Goal: Task Accomplishment & Management: Manage account settings

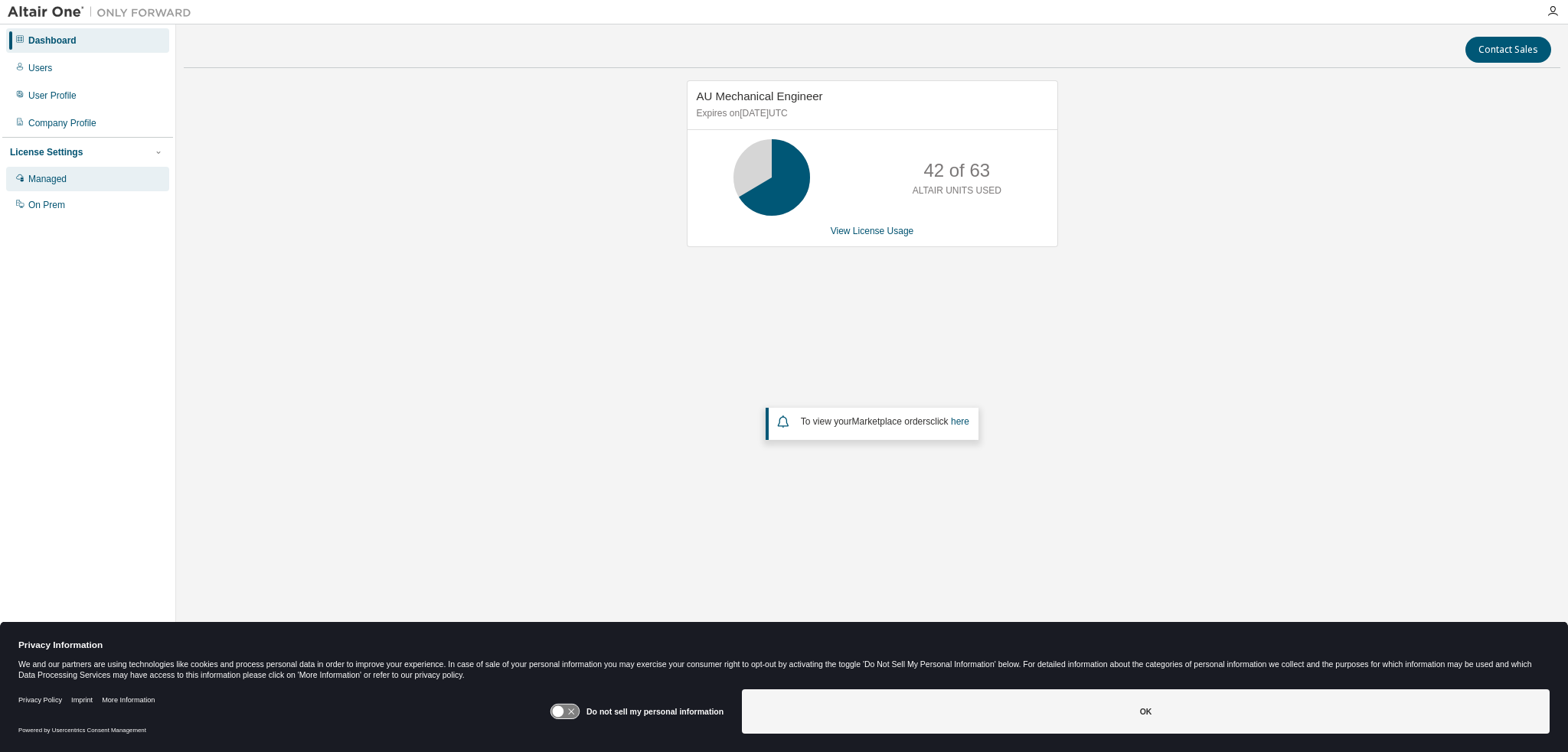
click at [67, 170] on div "Managed" at bounding box center [87, 178] width 164 height 24
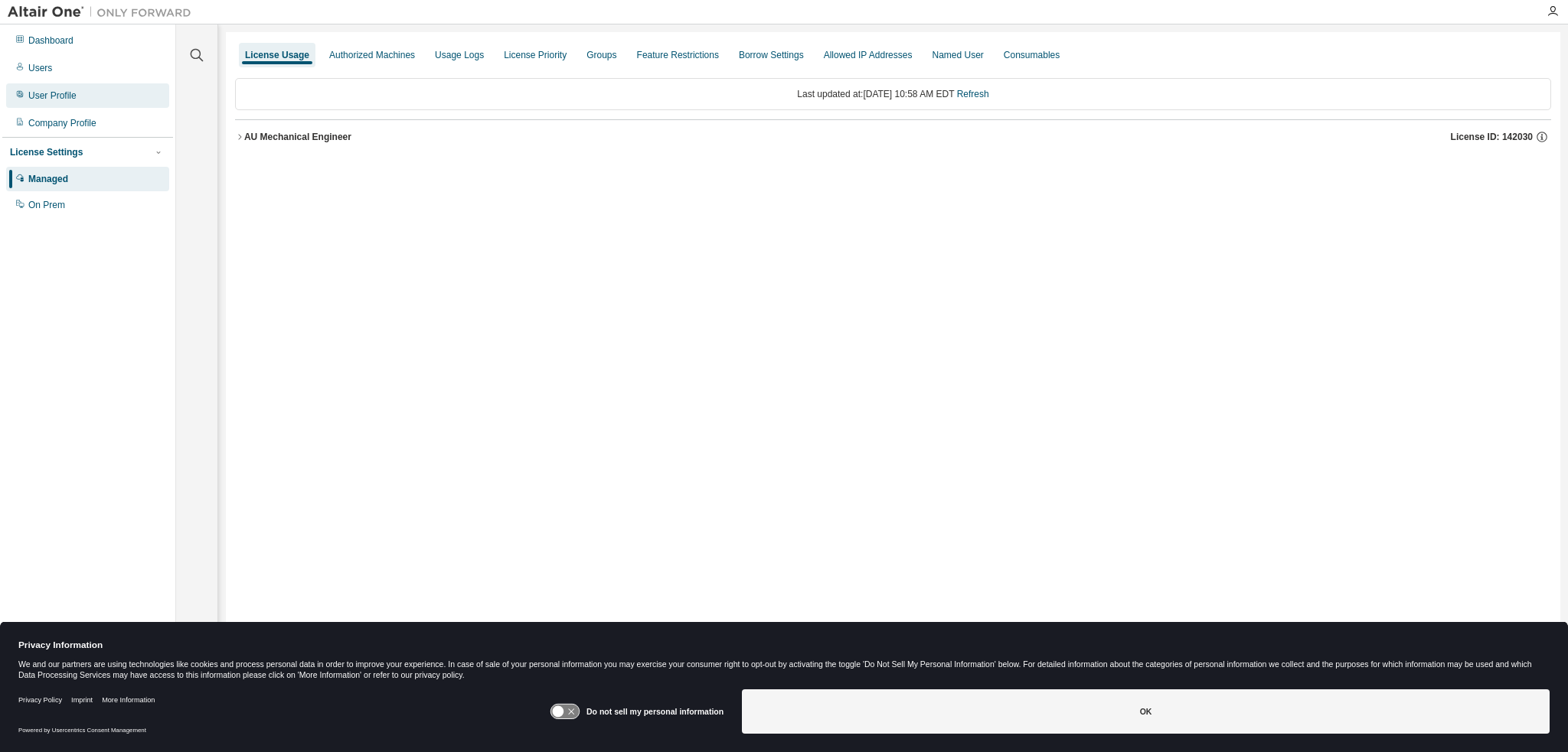
click at [101, 97] on div "User Profile" at bounding box center [87, 95] width 164 height 24
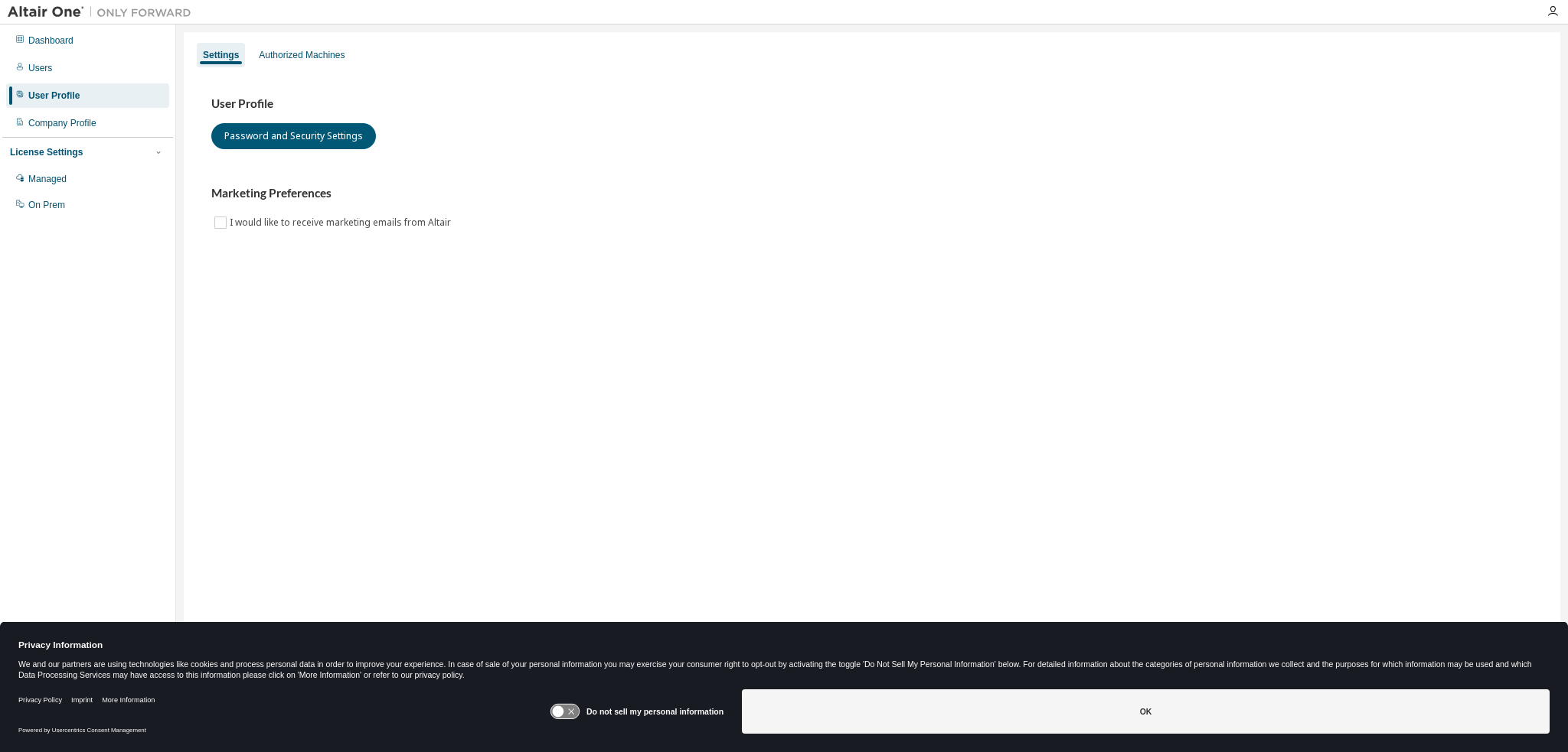
drag, startPoint x: 116, startPoint y: 330, endPoint x: 174, endPoint y: 223, distance: 121.7
click at [116, 330] on div "Dashboard Users User Profile Company Profile License Settings Managed On Prem" at bounding box center [87, 352] width 170 height 651
click at [307, 62] on div "Authorized Machines" at bounding box center [302, 55] width 98 height 24
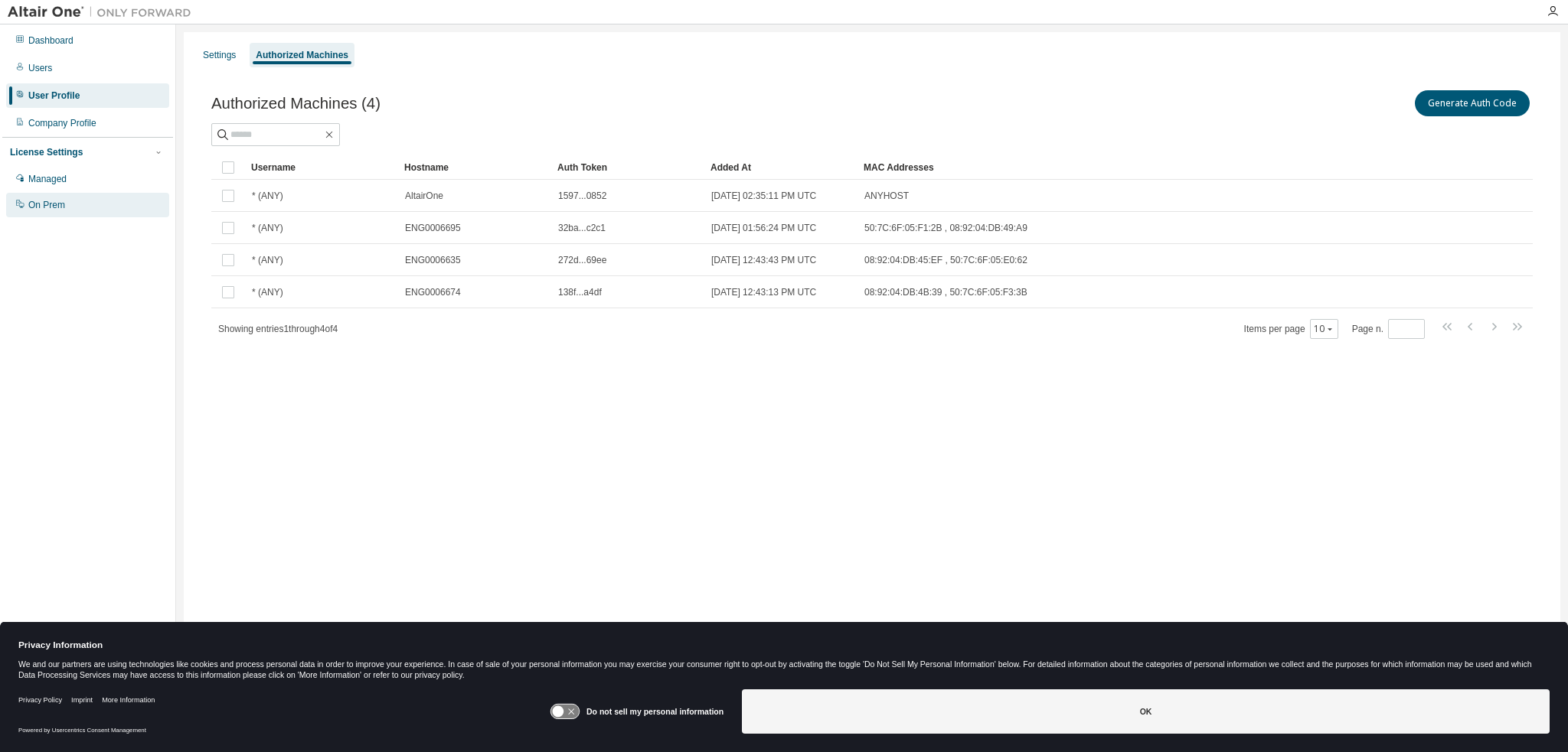
click at [38, 212] on div "On Prem" at bounding box center [87, 205] width 164 height 24
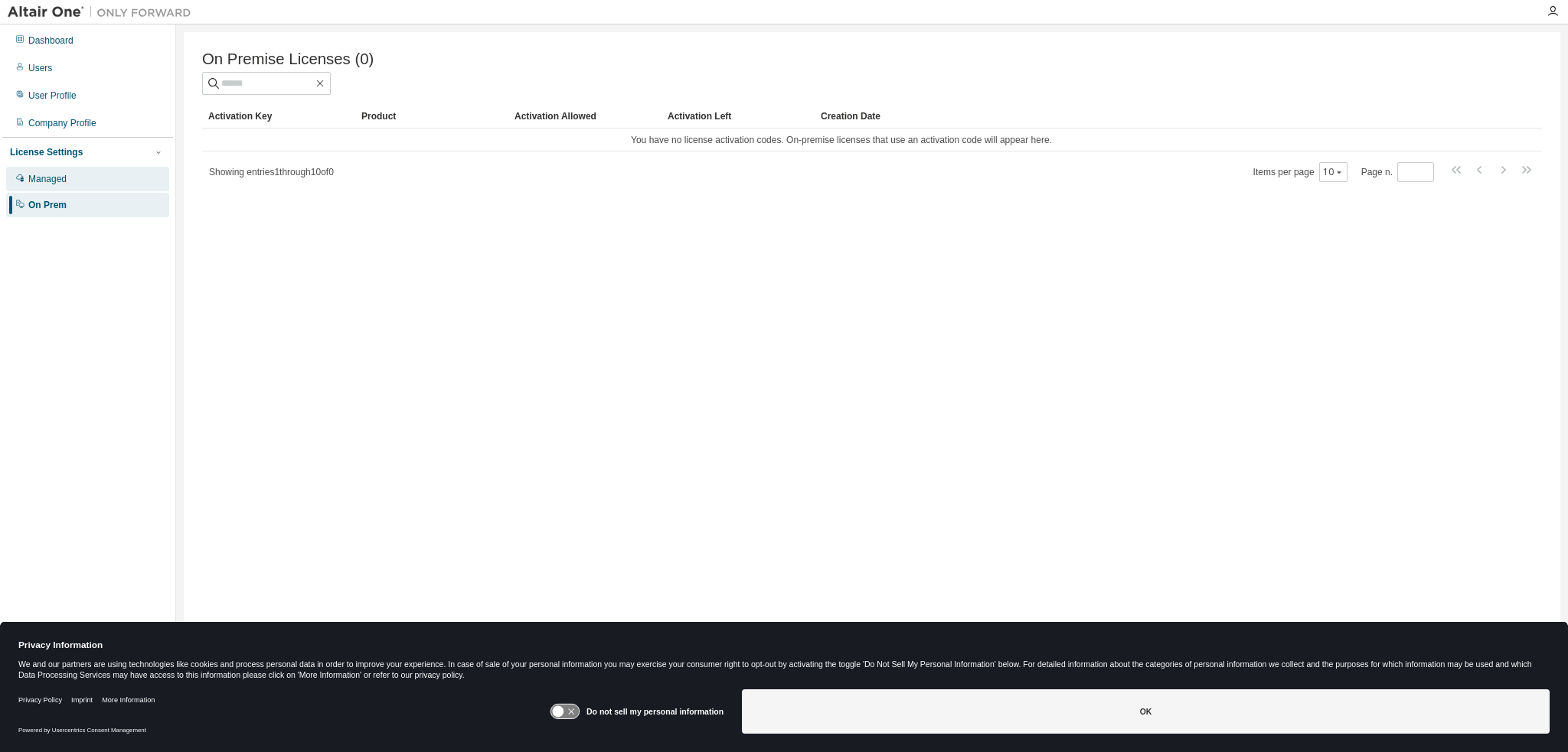
click at [55, 187] on div "Managed" at bounding box center [87, 178] width 164 height 24
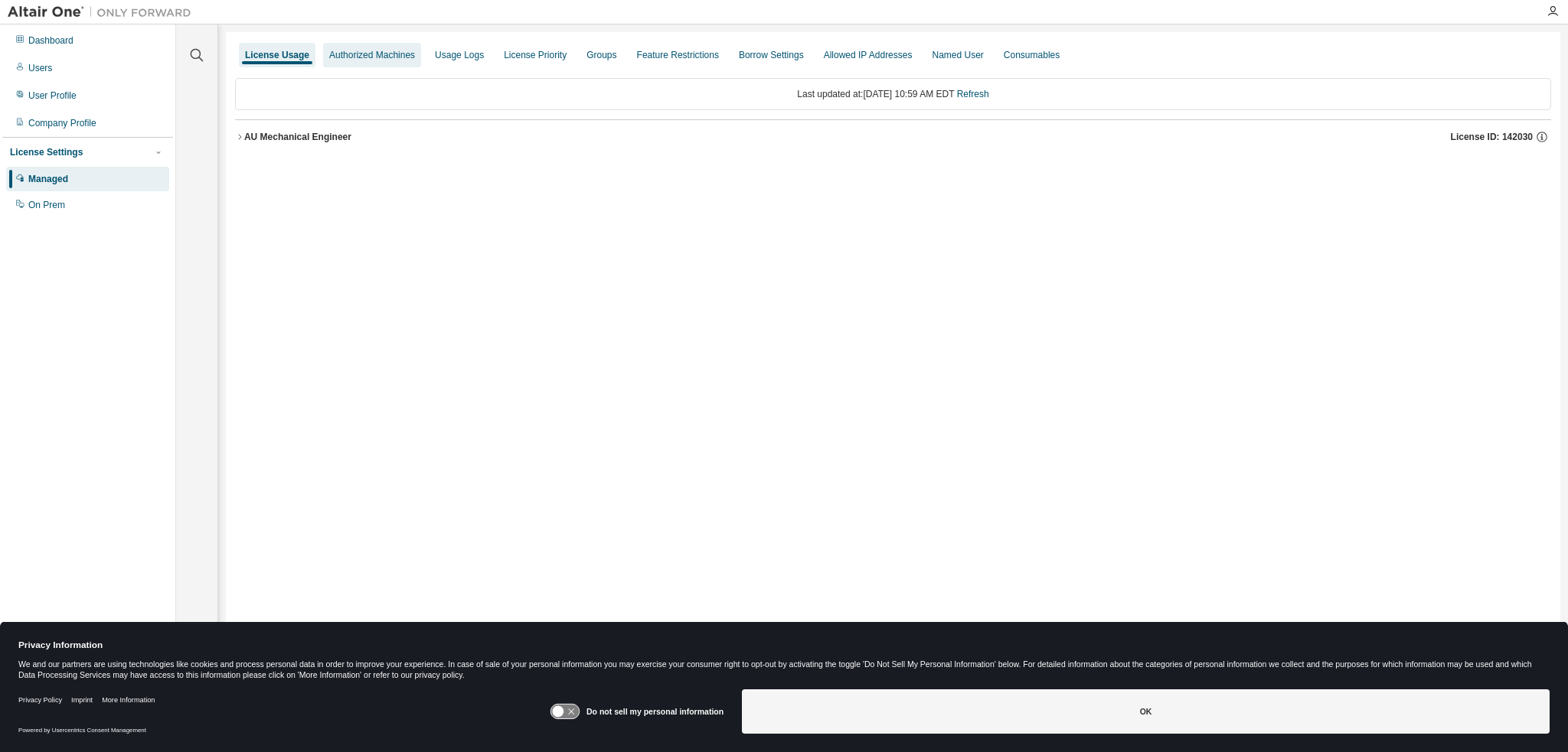
click at [393, 55] on div "Authorized Machines" at bounding box center [372, 55] width 86 height 13
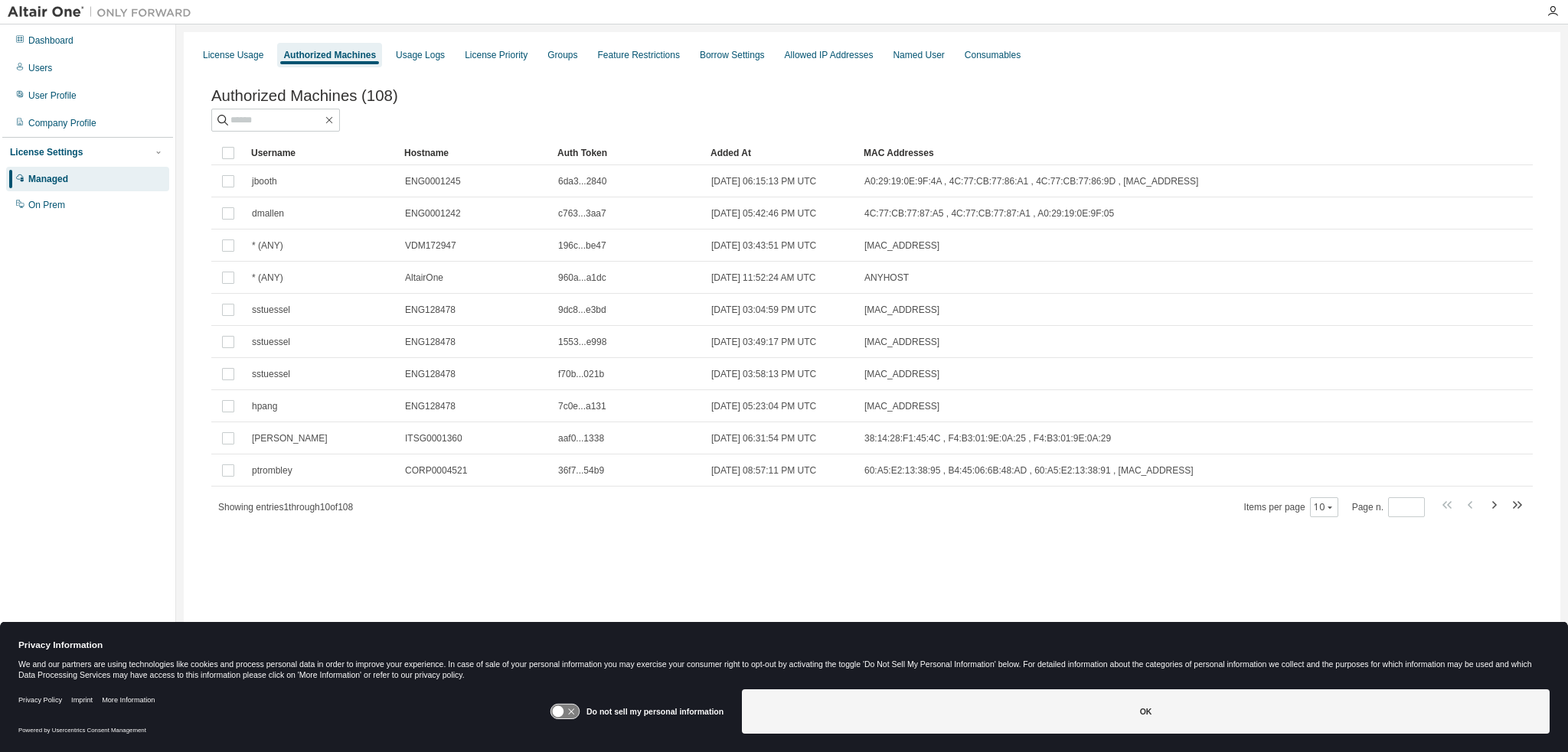
click at [943, 121] on div at bounding box center [872, 119] width 1321 height 23
click at [88, 107] on div "User Profile" at bounding box center [87, 95] width 164 height 24
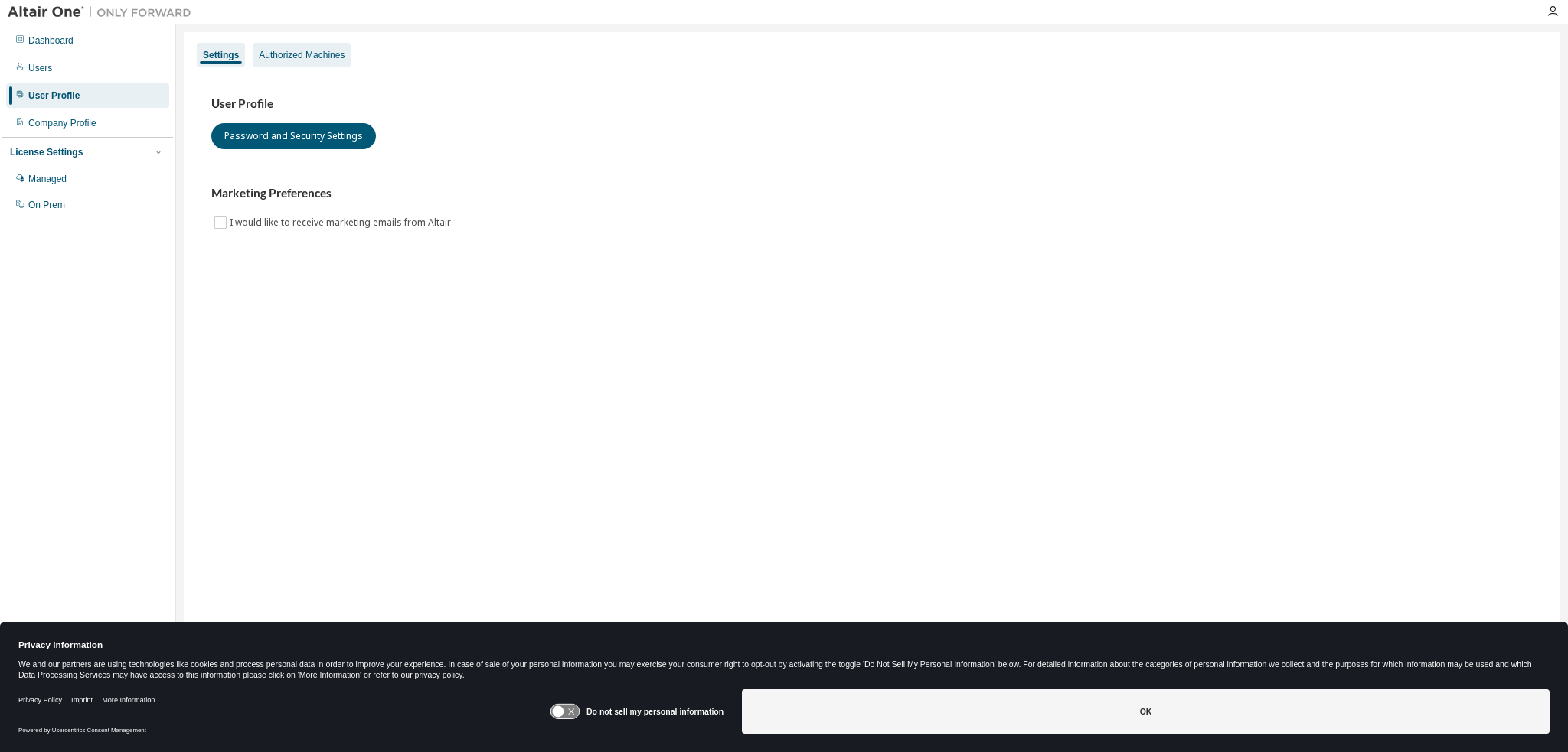
click at [320, 48] on div "Authorized Machines" at bounding box center [302, 55] width 98 height 24
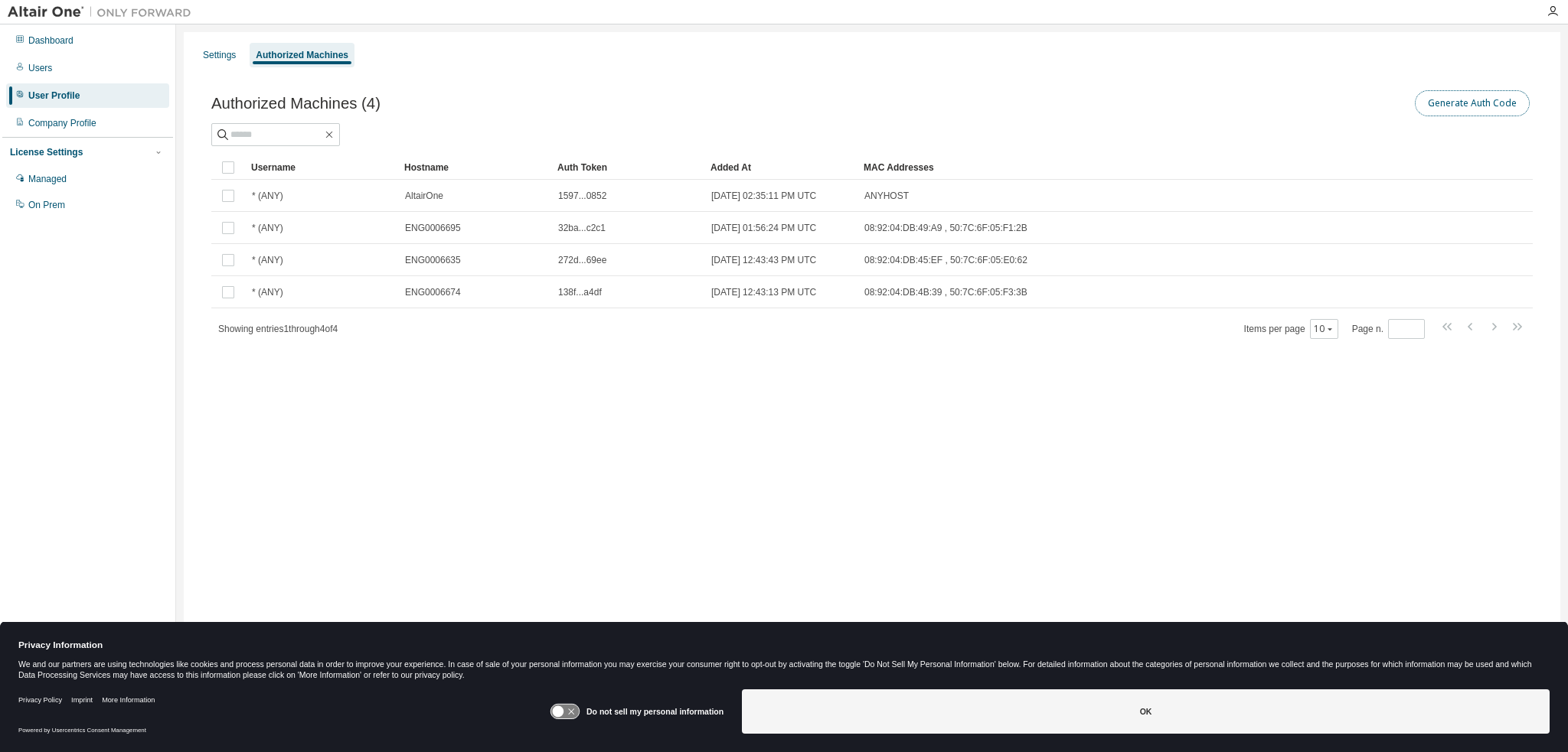
click at [1437, 107] on button "Generate Auth Code" at bounding box center [1472, 103] width 115 height 26
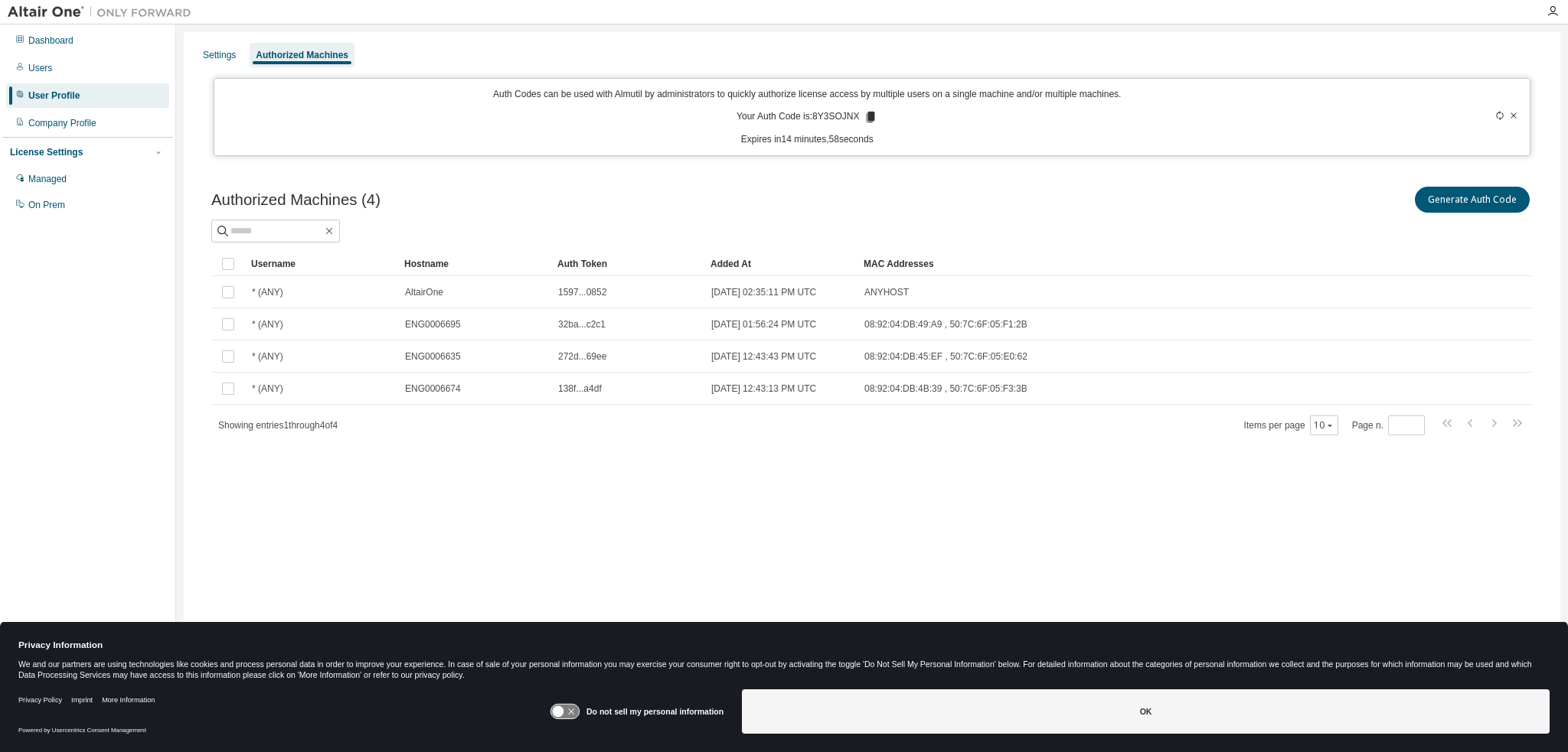
click at [876, 116] on icon at bounding box center [871, 118] width 14 height 14
click at [1165, 100] on p "Auth Codes can be used with Almutil by administrators to quickly authorize lice…" at bounding box center [807, 94] width 1167 height 13
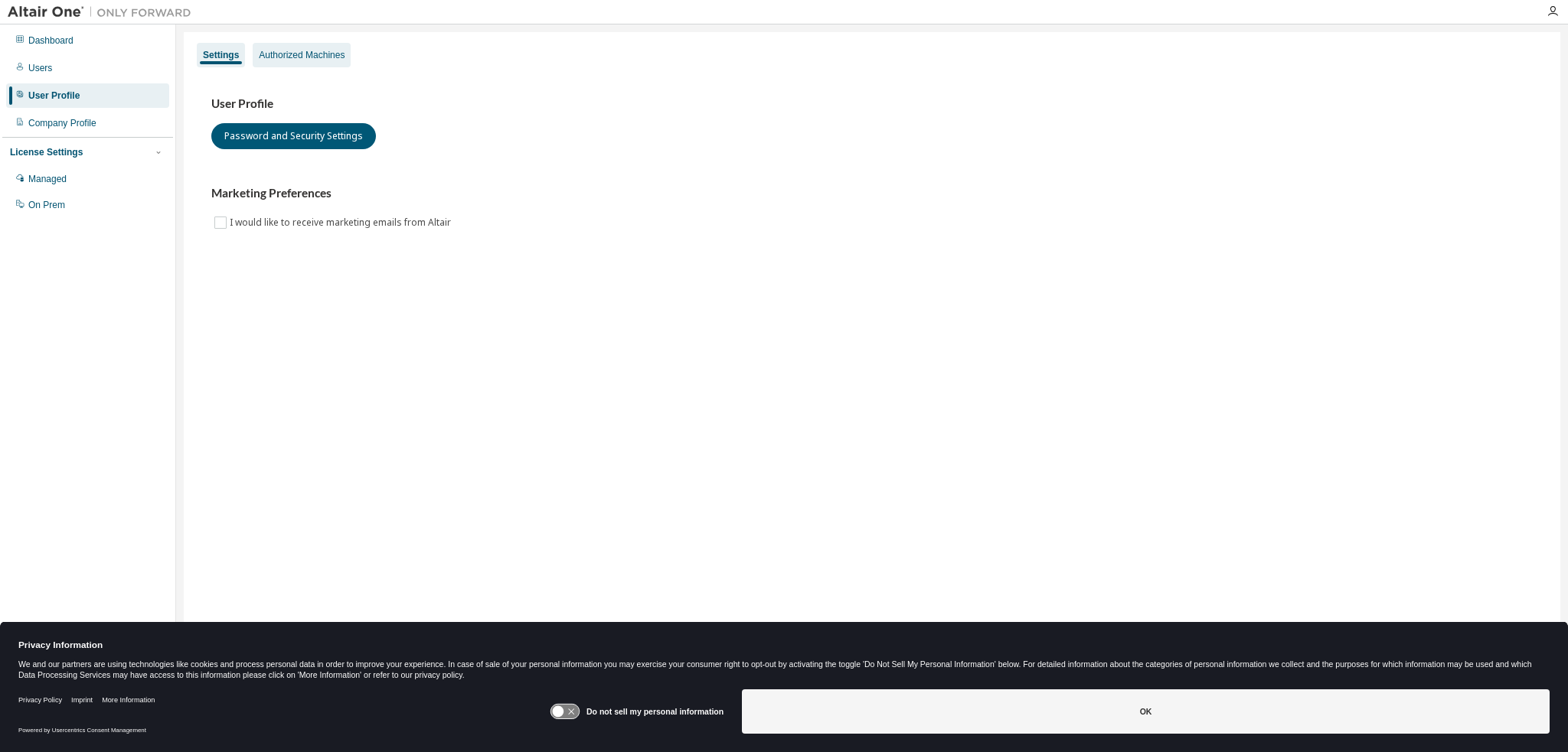
click at [274, 61] on div "Authorized Machines" at bounding box center [302, 55] width 86 height 13
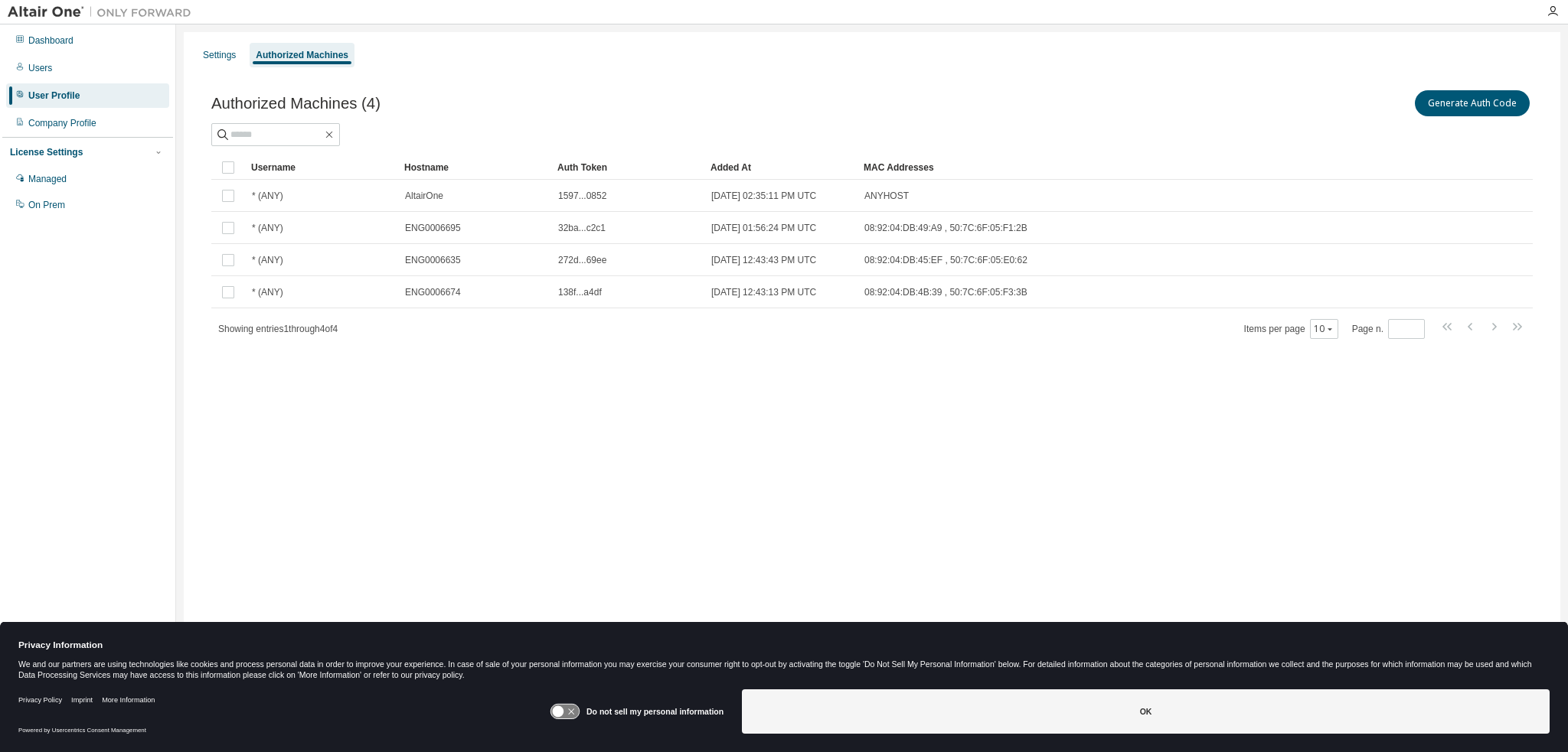
click at [913, 339] on div "Authorized Machines (4) Generate Auth Code Clear Load Save Save As Field Operat…" at bounding box center [872, 223] width 1358 height 310
click at [423, 480] on div "Settings Authorized Machines Authorized Machines (4) Generate Auth Code Clear L…" at bounding box center [873, 366] width 1377 height 668
click at [67, 177] on div "Managed" at bounding box center [47, 179] width 38 height 13
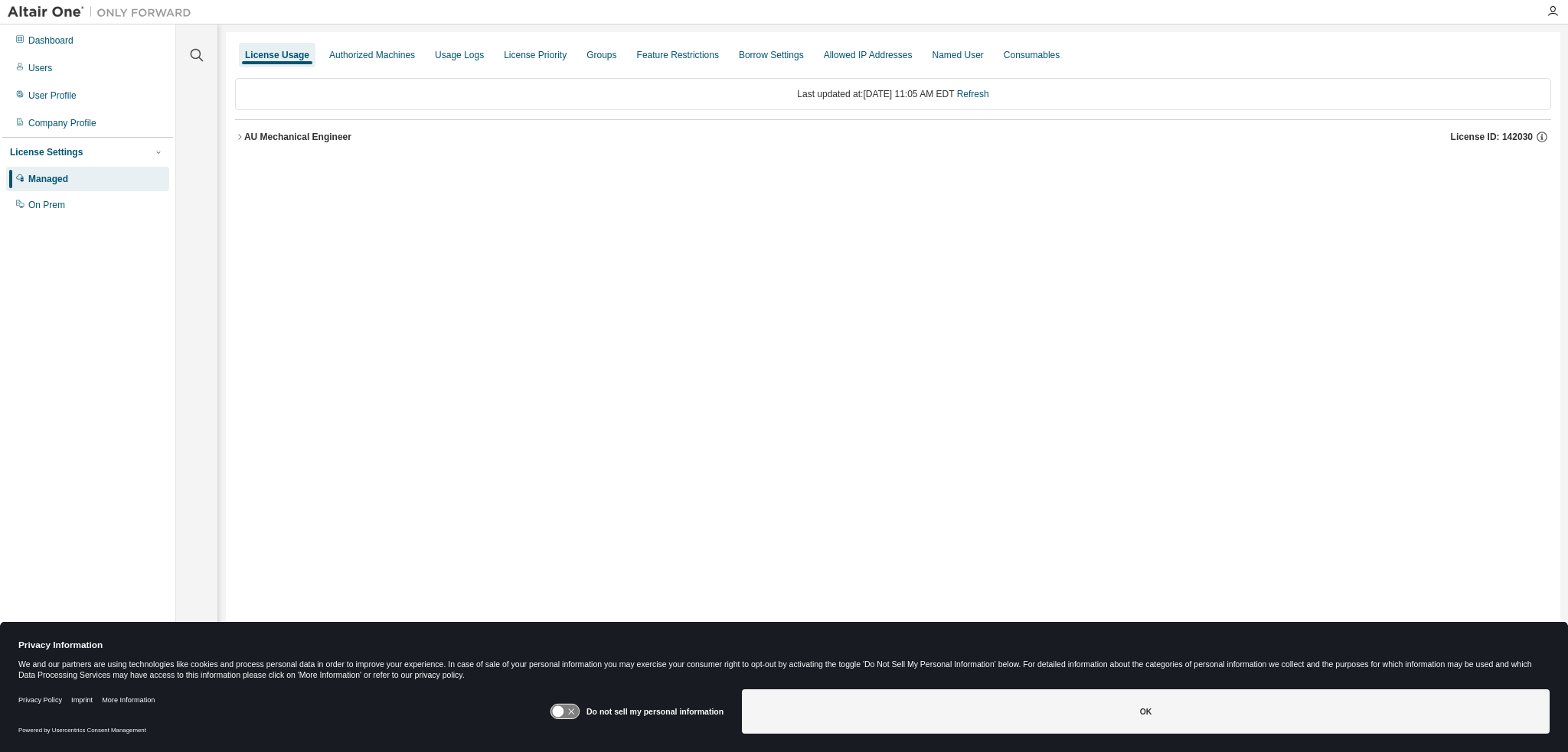
click at [411, 337] on div "License Usage Authorized Machines Usage Logs License Priority Groups Feature Re…" at bounding box center [893, 366] width 1335 height 668
click at [370, 50] on div "Authorized Machines" at bounding box center [372, 55] width 86 height 13
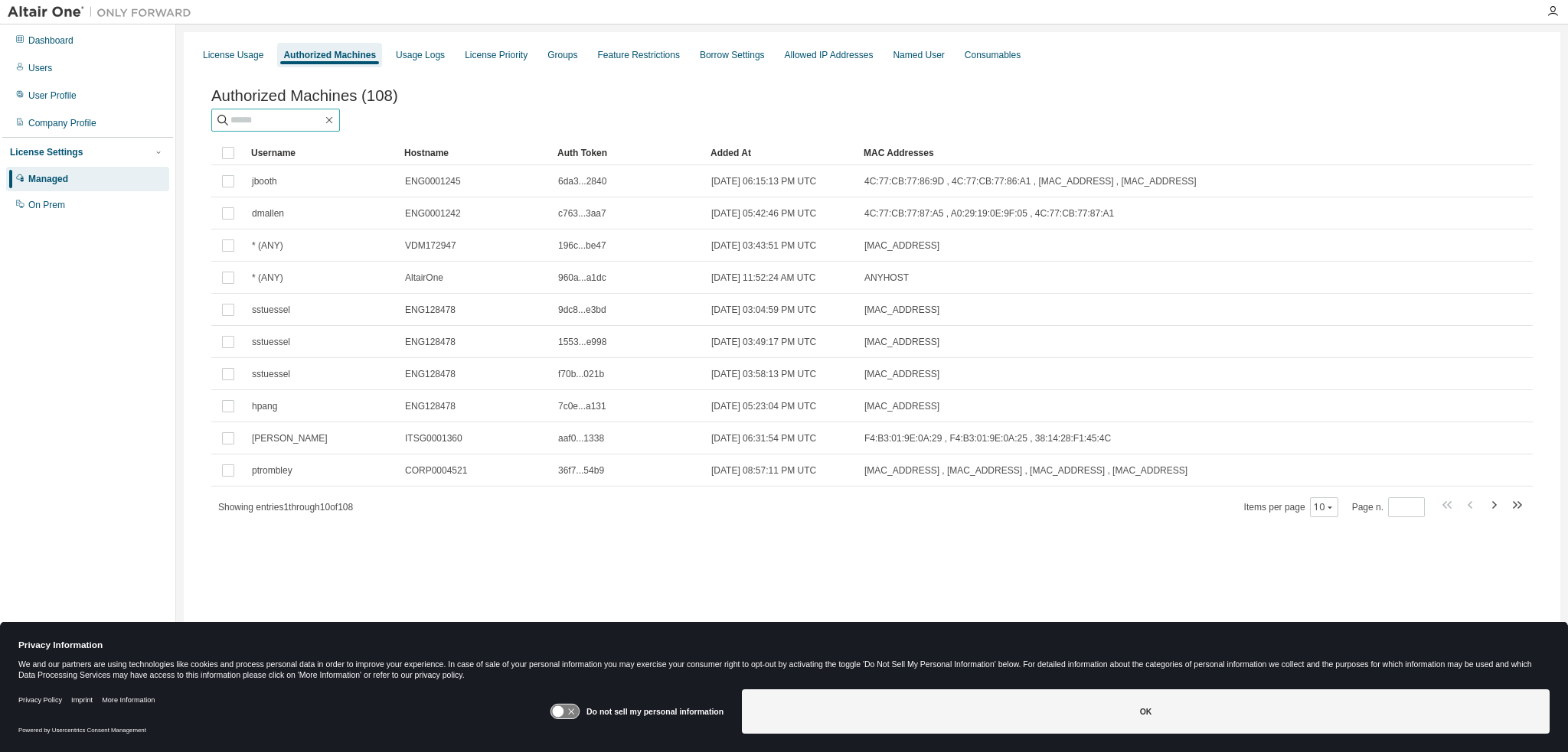
click at [288, 118] on input "text" at bounding box center [276, 120] width 92 height 16
paste input "**********"
type input "**********"
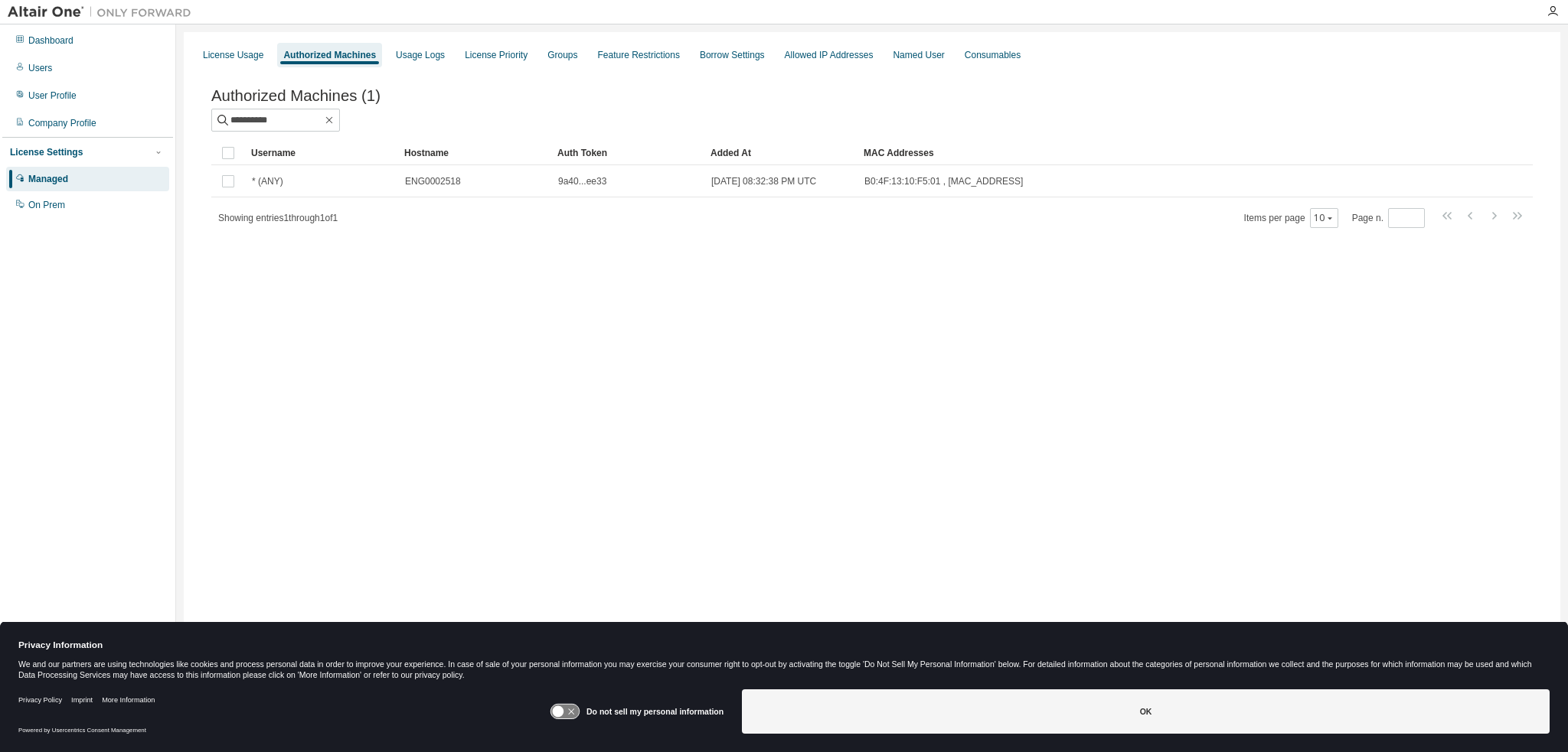
click at [649, 255] on div "**********" at bounding box center [872, 168] width 1358 height 200
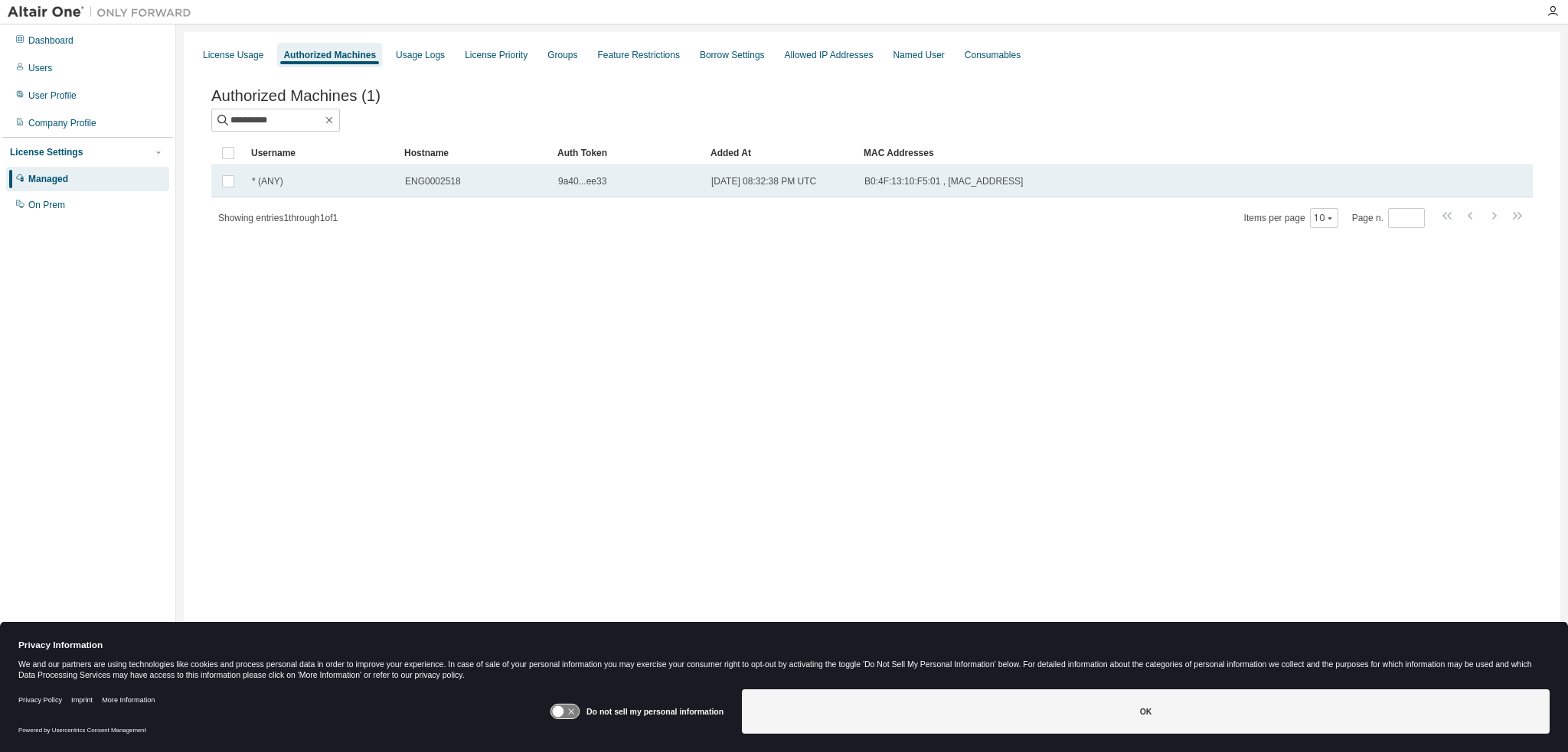
click at [564, 182] on span "9a40...ee33" at bounding box center [582, 181] width 48 height 13
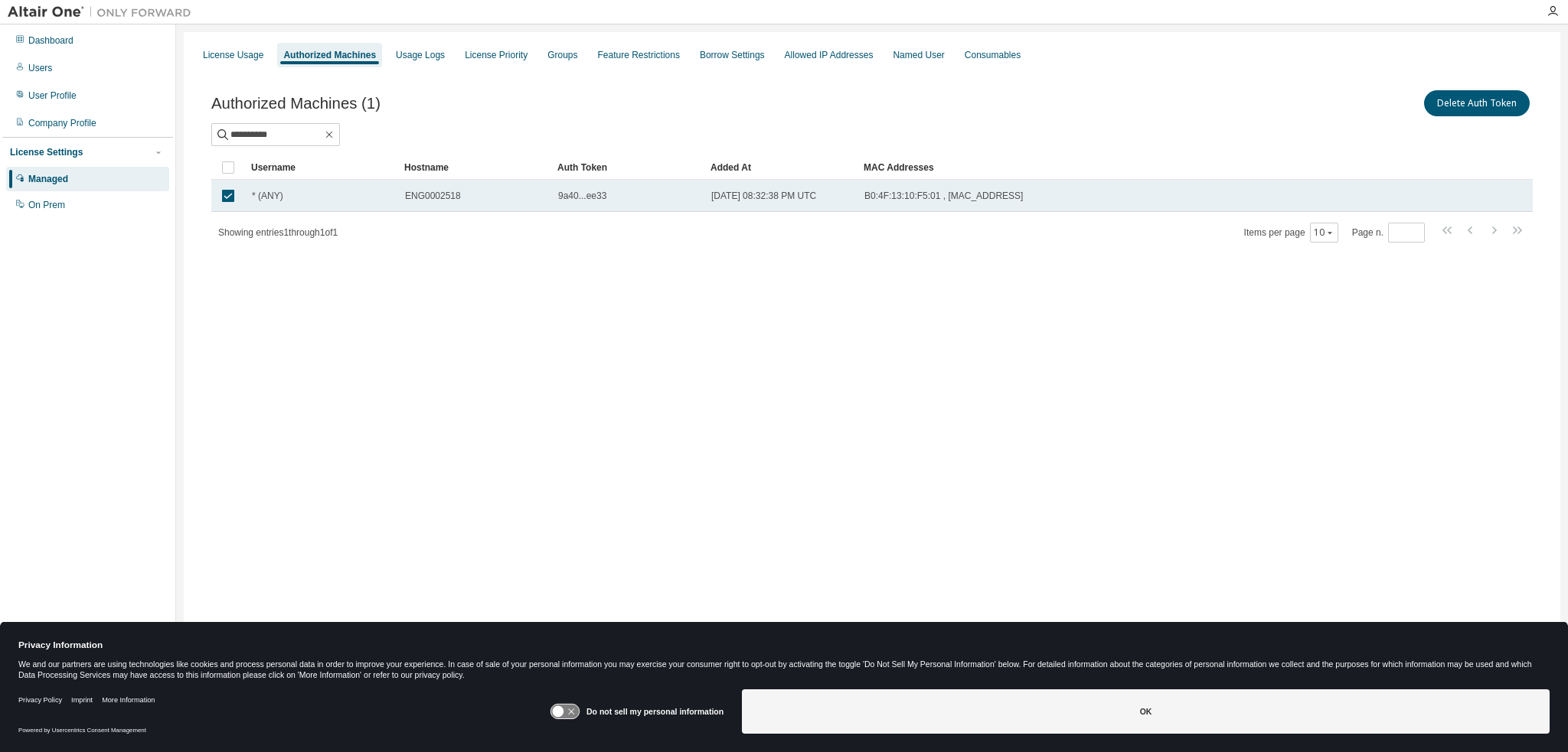
click at [559, 195] on span "9a40...ee33" at bounding box center [582, 196] width 48 height 13
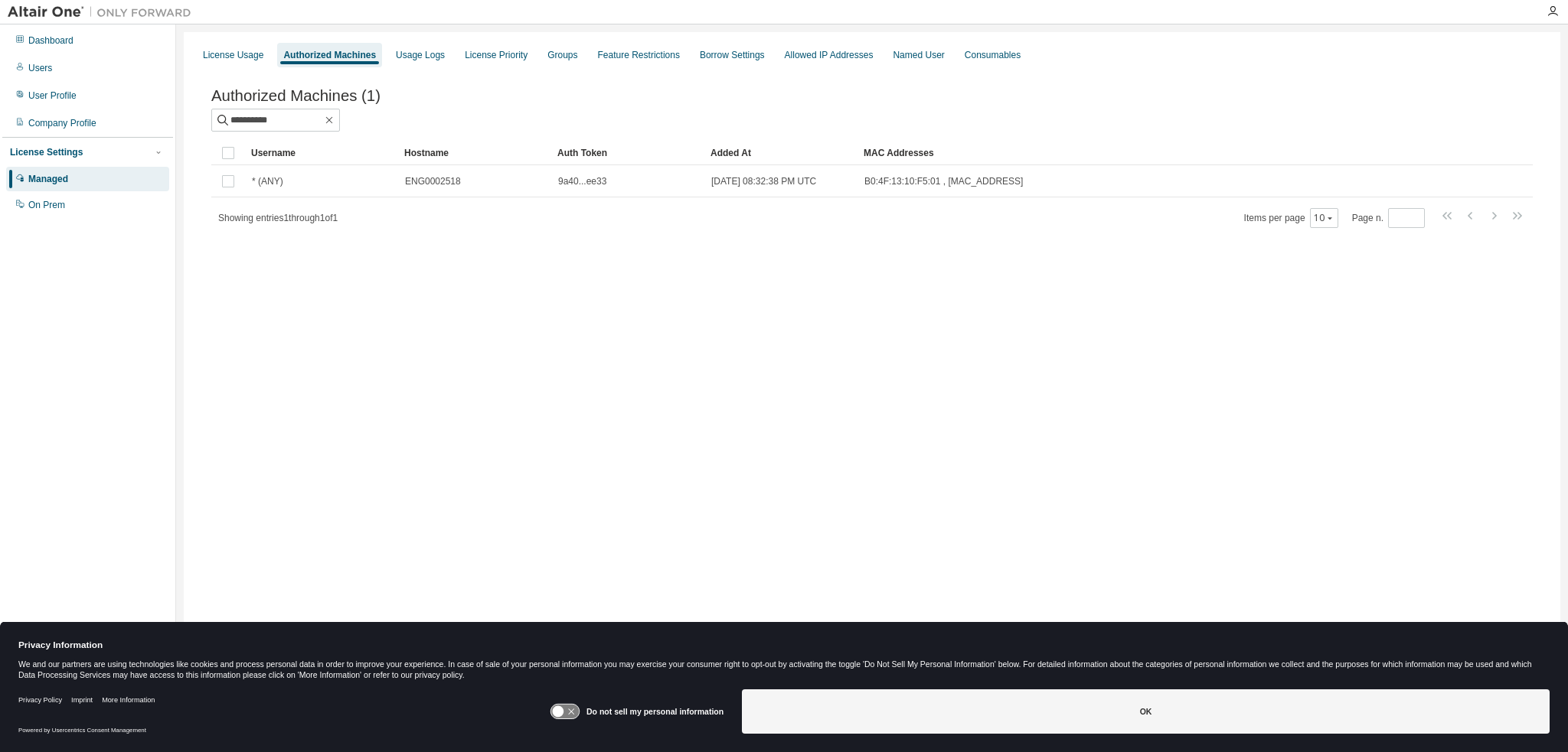
click at [542, 240] on div "**********" at bounding box center [872, 168] width 1358 height 200
